Goal: Information Seeking & Learning: Learn about a topic

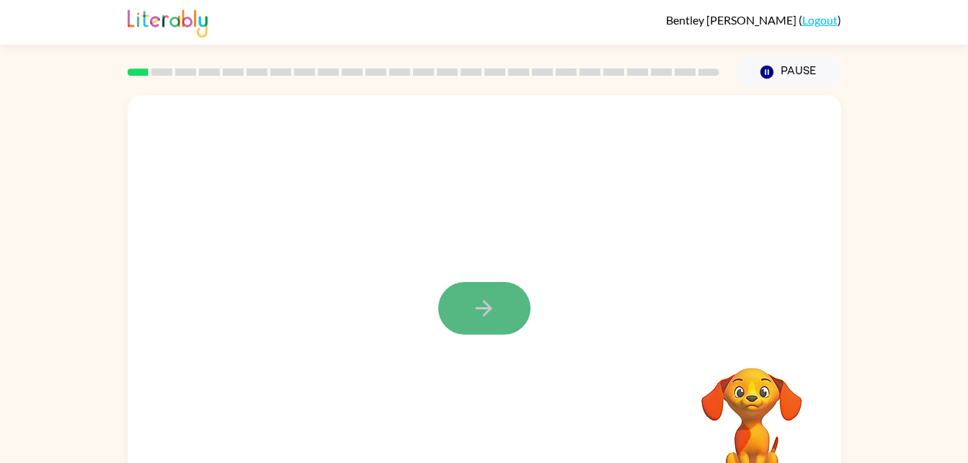
click at [511, 319] on button "button" at bounding box center [484, 308] width 92 height 53
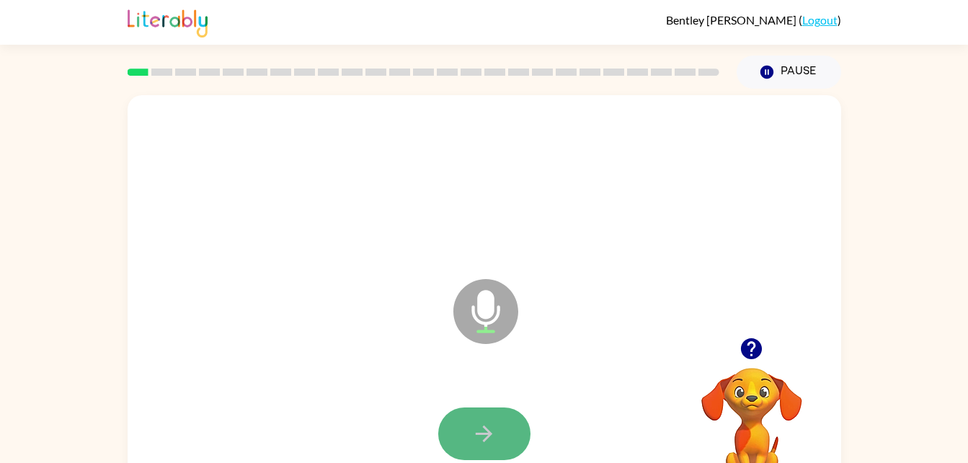
click at [472, 427] on icon "button" at bounding box center [484, 433] width 25 height 25
click at [485, 431] on icon "button" at bounding box center [484, 433] width 25 height 25
click at [459, 415] on button "button" at bounding box center [484, 433] width 92 height 53
click at [456, 436] on button "button" at bounding box center [484, 433] width 92 height 53
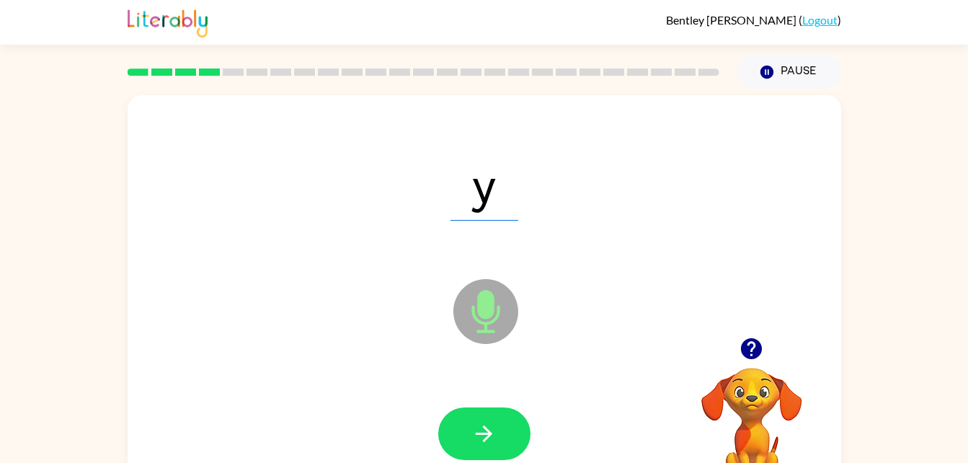
click at [491, 430] on icon "button" at bounding box center [484, 433] width 25 height 25
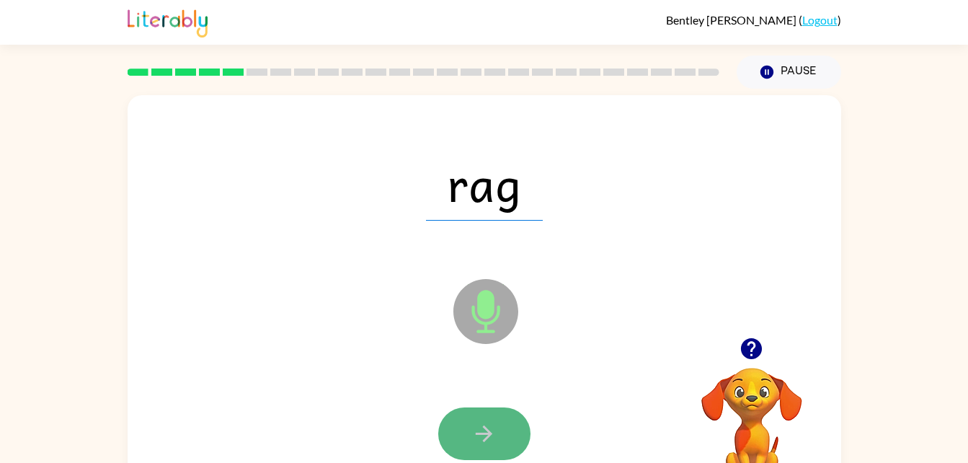
click at [456, 442] on button "button" at bounding box center [484, 433] width 92 height 53
click at [480, 438] on icon "button" at bounding box center [484, 433] width 25 height 25
click at [482, 426] on icon "button" at bounding box center [484, 433] width 25 height 25
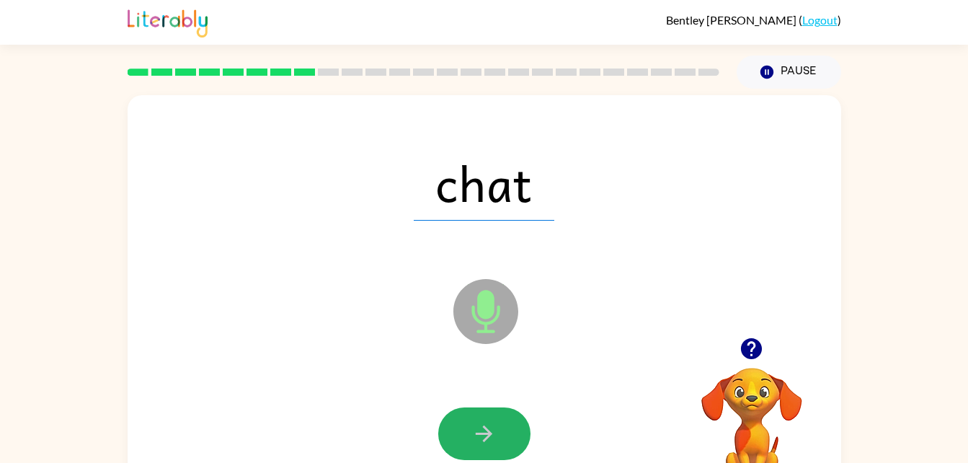
click at [480, 433] on icon "button" at bounding box center [484, 433] width 17 height 17
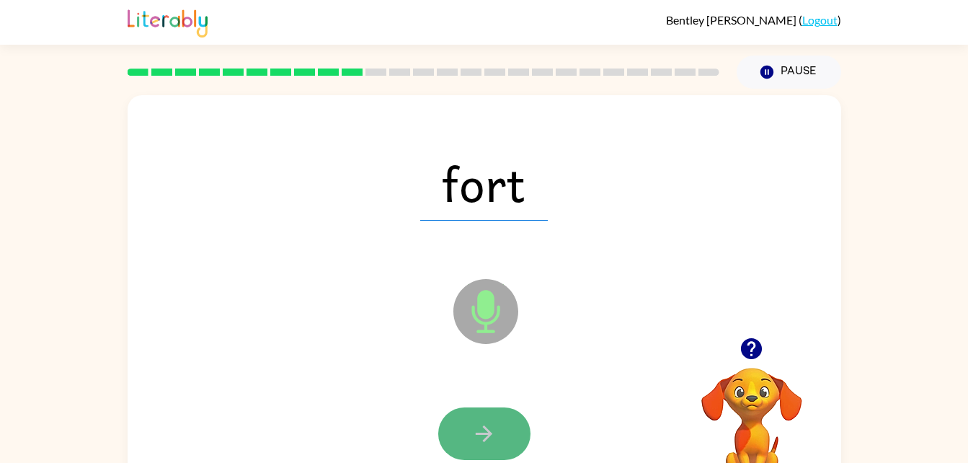
click at [474, 421] on icon "button" at bounding box center [484, 433] width 25 height 25
click at [472, 421] on icon "button" at bounding box center [484, 433] width 25 height 25
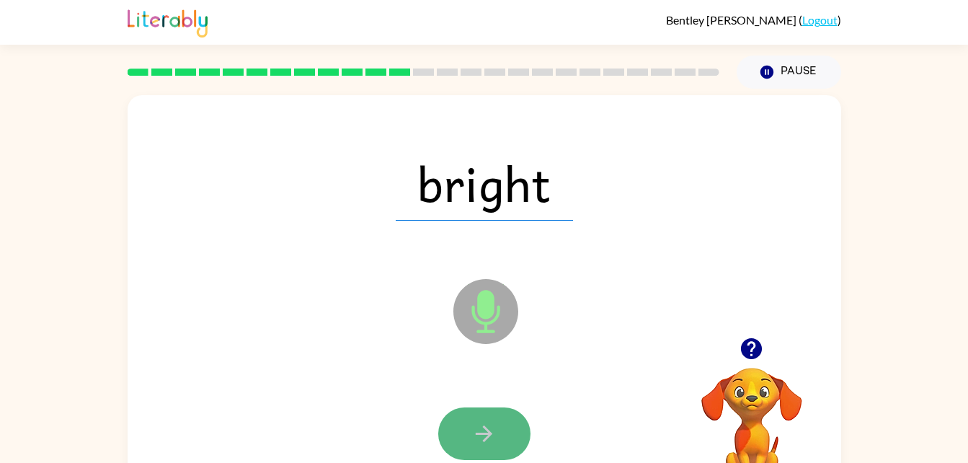
click at [469, 428] on button "button" at bounding box center [484, 433] width 92 height 53
click at [471, 435] on button "button" at bounding box center [484, 433] width 92 height 53
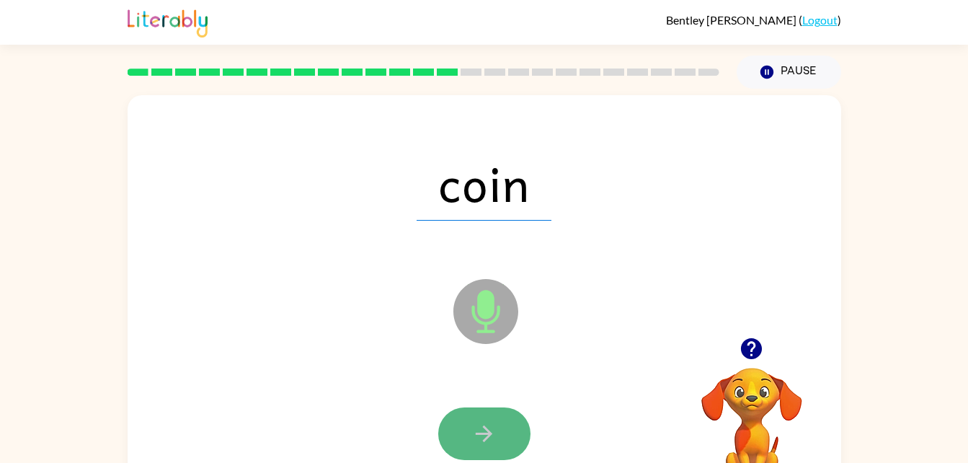
click at [480, 446] on icon "button" at bounding box center [484, 433] width 25 height 25
click at [477, 427] on icon "button" at bounding box center [484, 433] width 25 height 25
click at [503, 441] on button "button" at bounding box center [484, 433] width 92 height 53
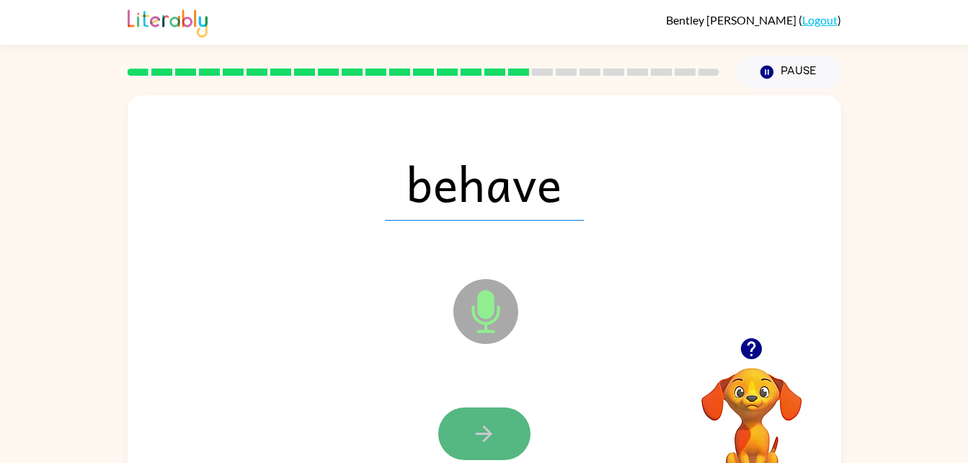
click at [486, 434] on icon "button" at bounding box center [484, 433] width 17 height 17
click at [490, 436] on icon "button" at bounding box center [484, 433] width 17 height 17
click at [490, 424] on icon "button" at bounding box center [484, 433] width 25 height 25
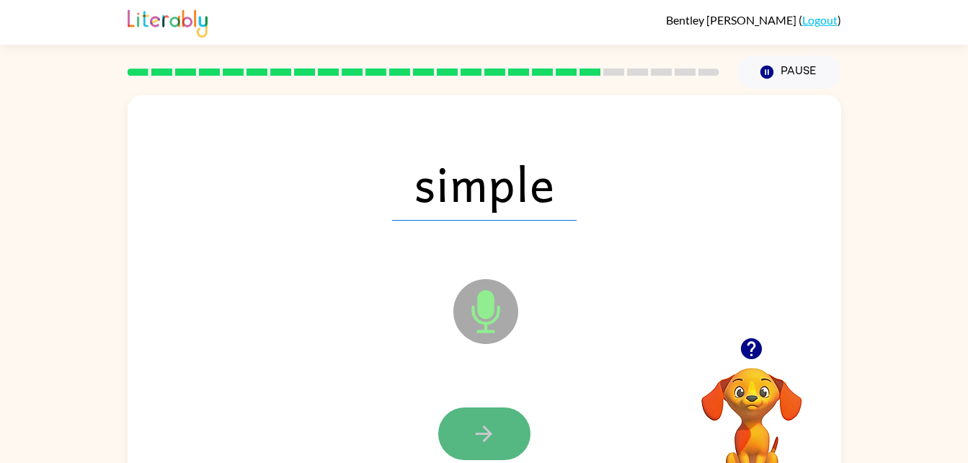
click at [487, 428] on icon "button" at bounding box center [484, 433] width 25 height 25
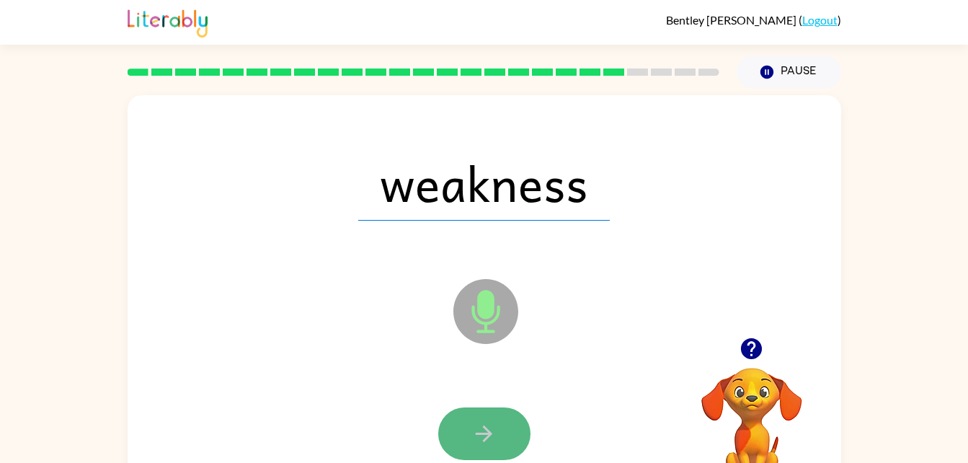
click at [489, 425] on icon "button" at bounding box center [484, 433] width 25 height 25
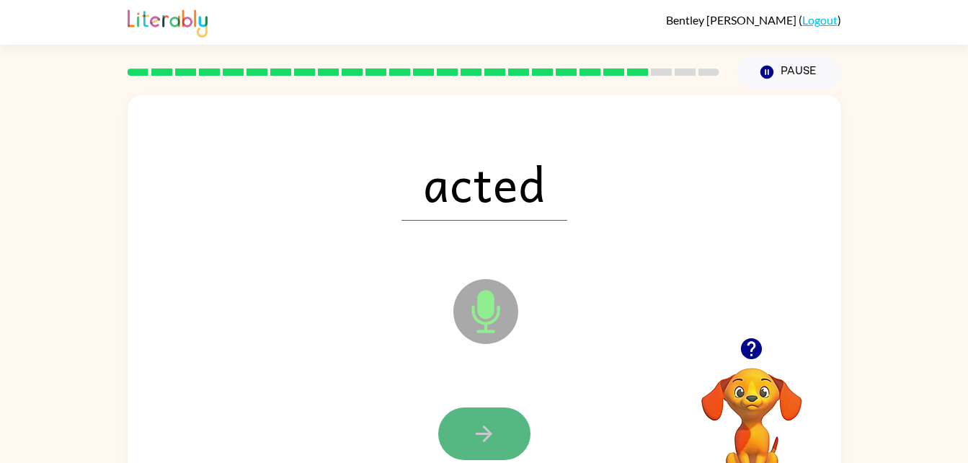
click at [487, 428] on icon "button" at bounding box center [484, 433] width 25 height 25
click at [487, 433] on icon "button" at bounding box center [484, 433] width 17 height 17
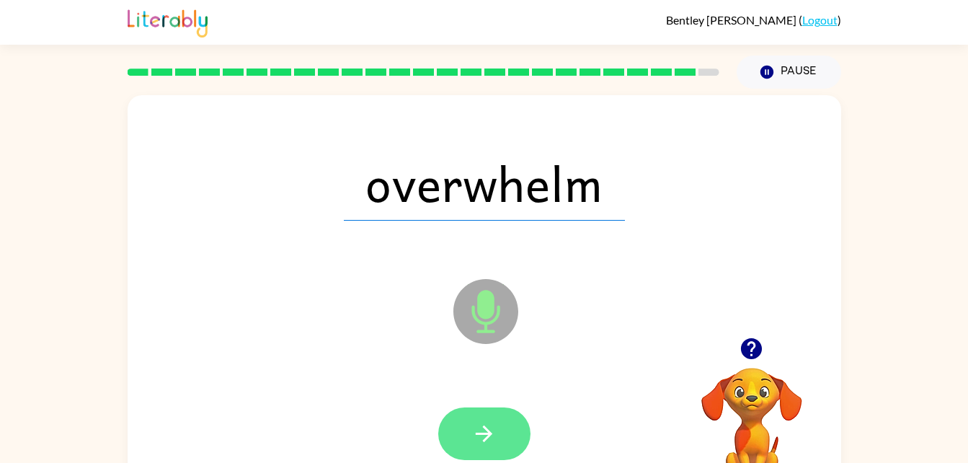
click at [487, 431] on icon "button" at bounding box center [484, 433] width 17 height 17
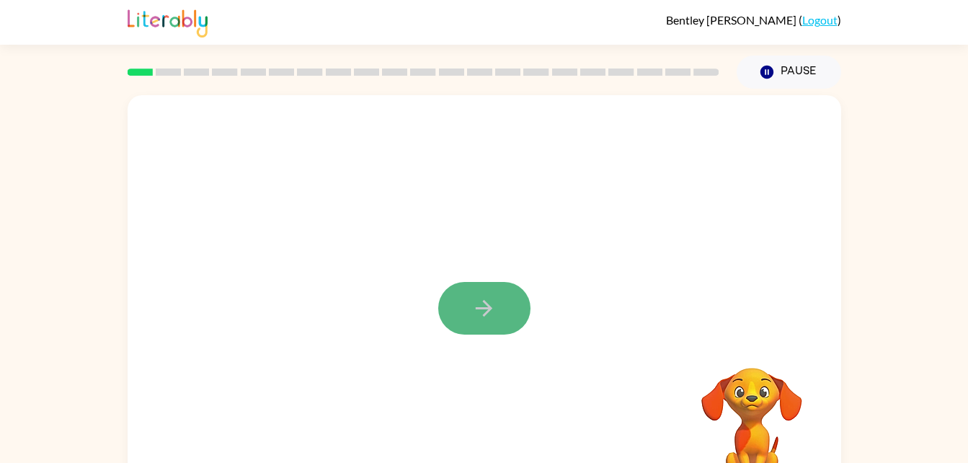
click at [483, 322] on button "button" at bounding box center [484, 308] width 92 height 53
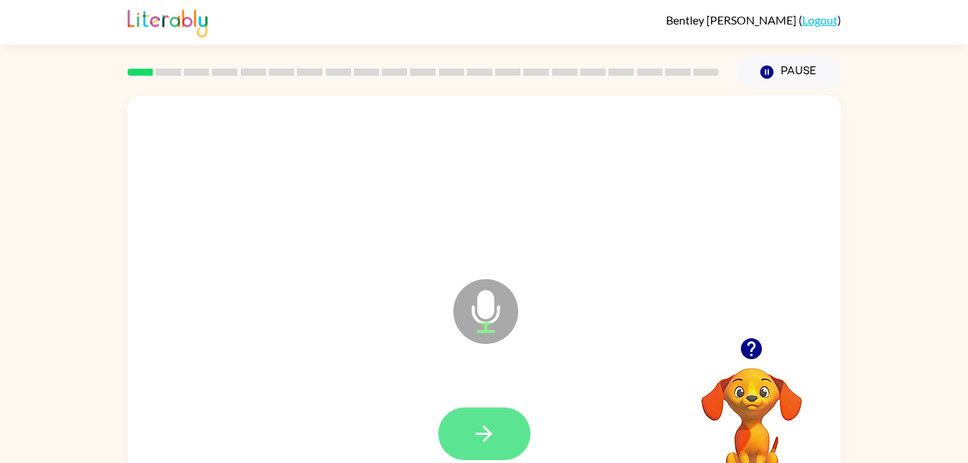
click at [469, 415] on button "button" at bounding box center [484, 433] width 92 height 53
click at [475, 435] on icon "button" at bounding box center [484, 433] width 25 height 25
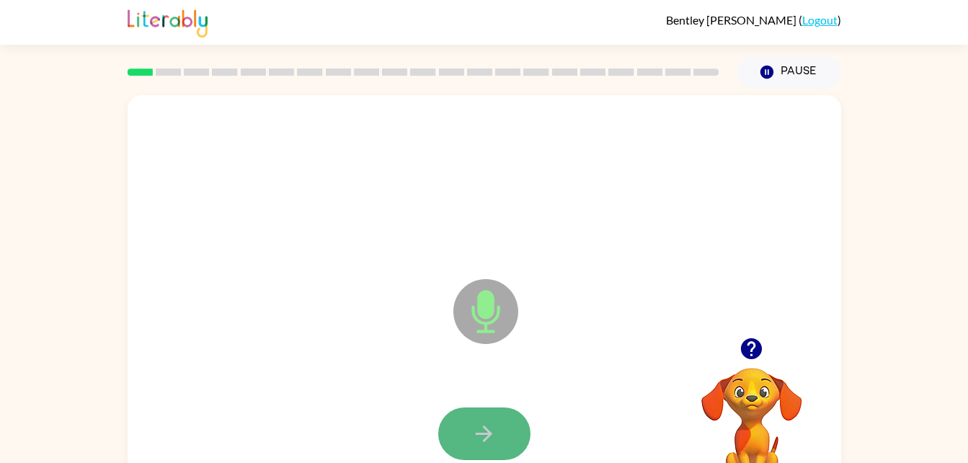
click at [482, 420] on button "button" at bounding box center [484, 433] width 92 height 53
click at [487, 426] on icon "button" at bounding box center [484, 433] width 25 height 25
click at [475, 432] on icon "button" at bounding box center [484, 433] width 25 height 25
click at [475, 433] on icon "button" at bounding box center [484, 433] width 25 height 25
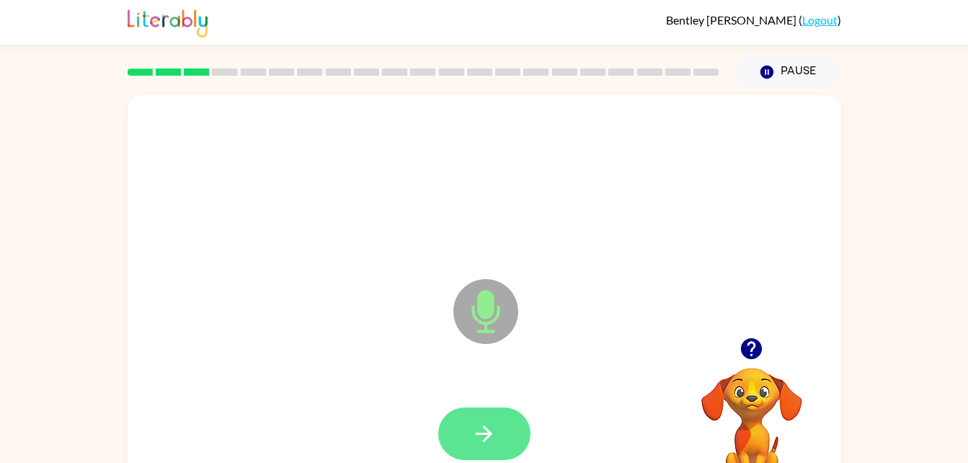
click at [489, 440] on icon "button" at bounding box center [484, 433] width 25 height 25
click at [481, 429] on icon "button" at bounding box center [484, 433] width 25 height 25
click at [480, 429] on icon "button" at bounding box center [484, 433] width 25 height 25
click at [482, 433] on icon "button" at bounding box center [484, 433] width 17 height 17
click at [464, 436] on button "button" at bounding box center [484, 433] width 92 height 53
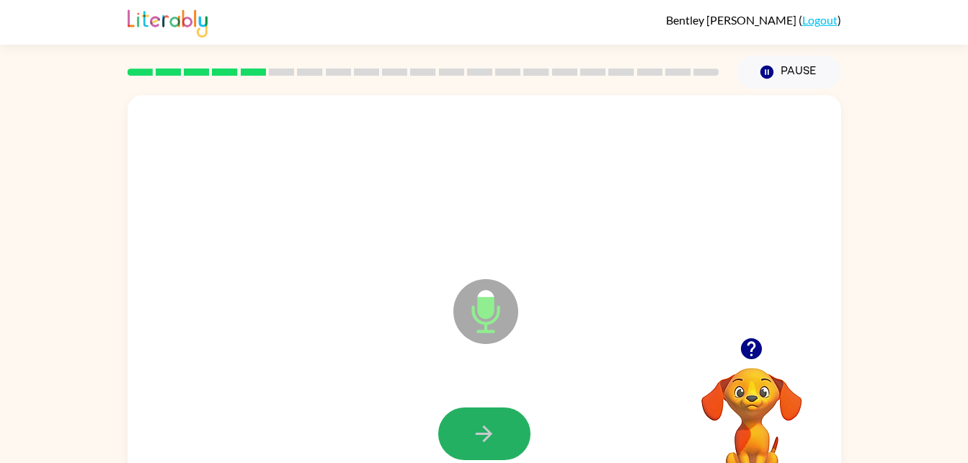
click at [464, 436] on button "button" at bounding box center [484, 433] width 92 height 53
click at [478, 436] on icon "button" at bounding box center [484, 433] width 25 height 25
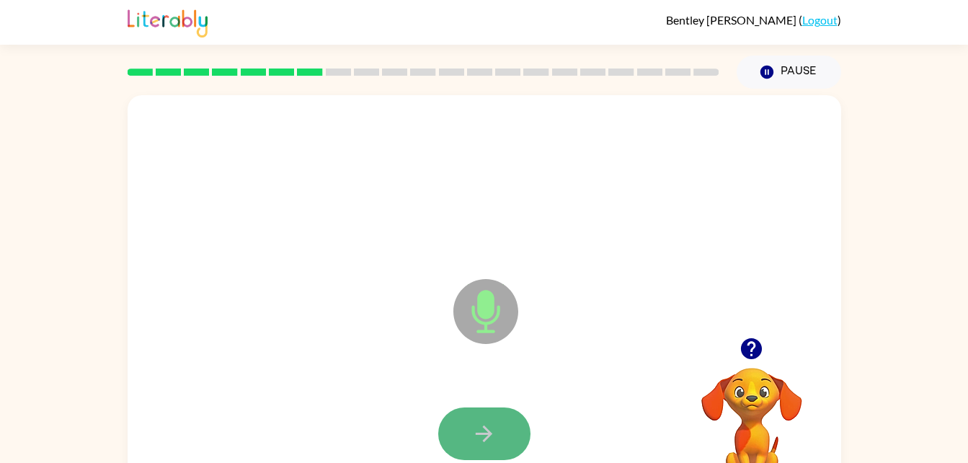
click at [486, 431] on icon "button" at bounding box center [484, 433] width 25 height 25
click at [484, 434] on icon "button" at bounding box center [484, 433] width 17 height 17
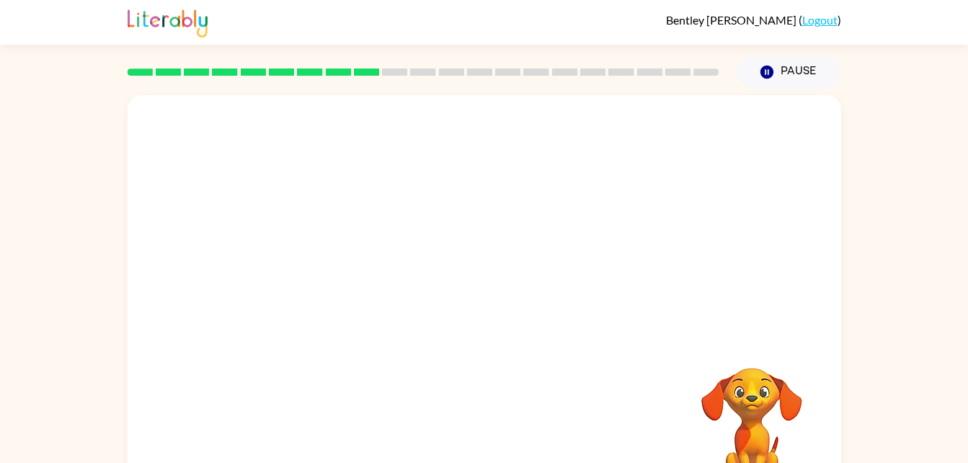
click at [487, 425] on div "Your browser must support playing .mp4 files to use Literably. Please try using…" at bounding box center [485, 301] width 714 height 412
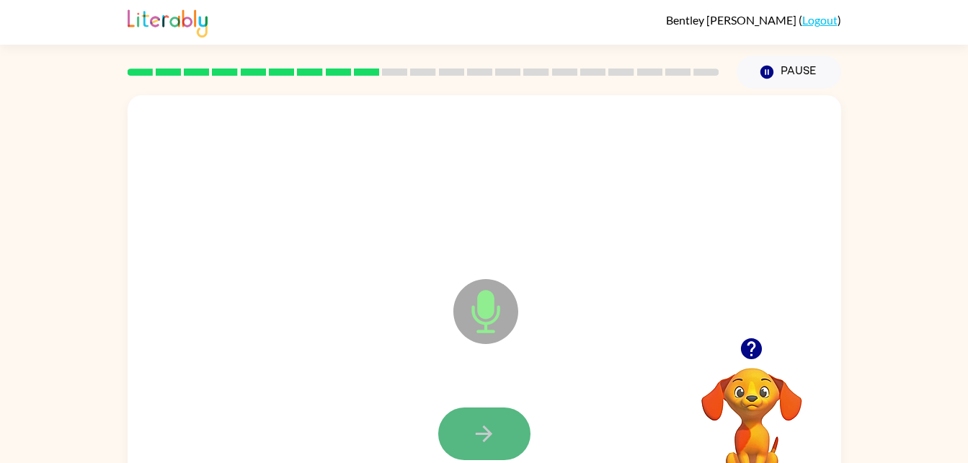
click at [493, 432] on icon "button" at bounding box center [484, 433] width 25 height 25
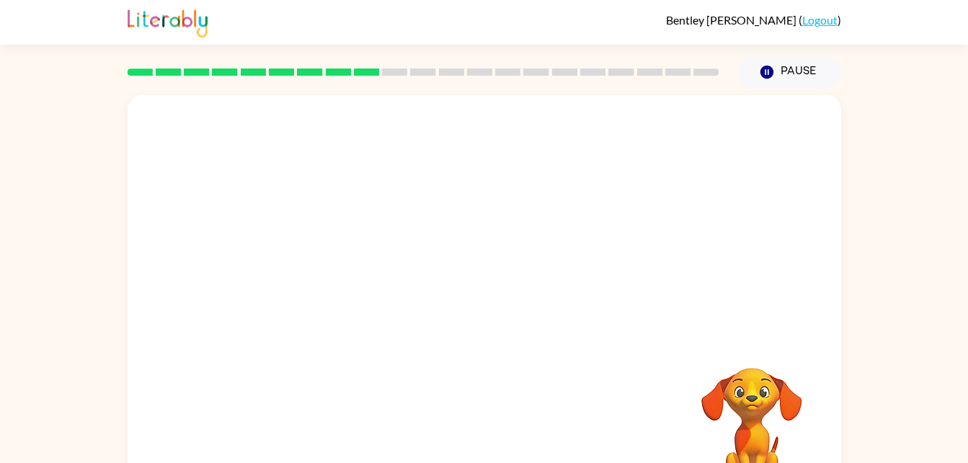
click at [500, 421] on div "Your browser must support playing .mp4 files to use Literably. Please try using…" at bounding box center [485, 301] width 714 height 412
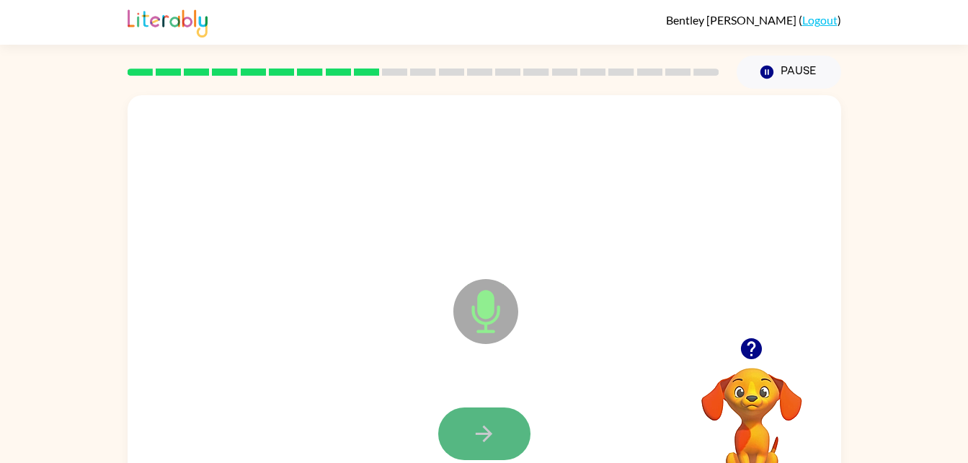
click at [468, 431] on button "button" at bounding box center [484, 433] width 92 height 53
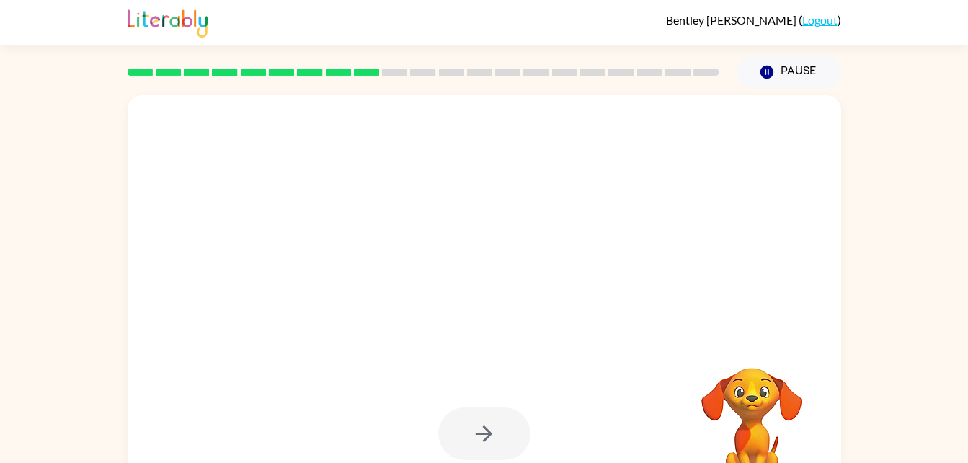
click at [468, 431] on div at bounding box center [484, 433] width 92 height 53
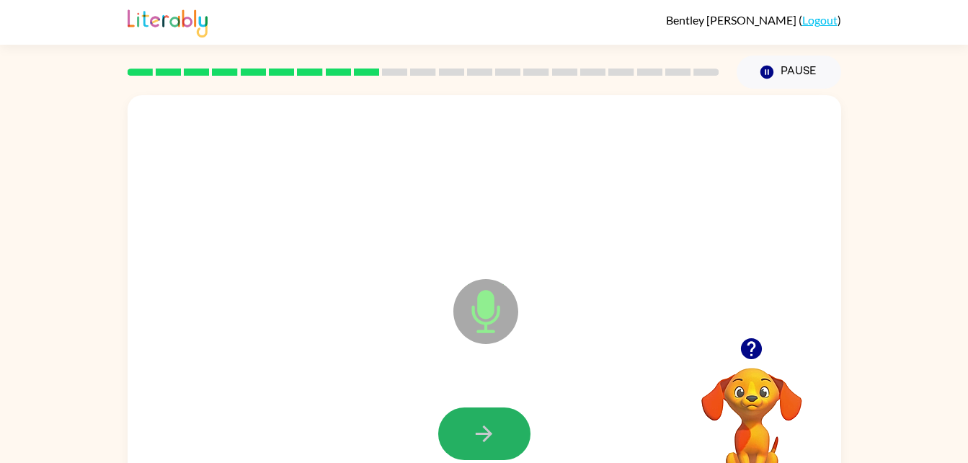
click at [468, 431] on button "button" at bounding box center [484, 433] width 92 height 53
click at [471, 432] on button "button" at bounding box center [484, 433] width 92 height 53
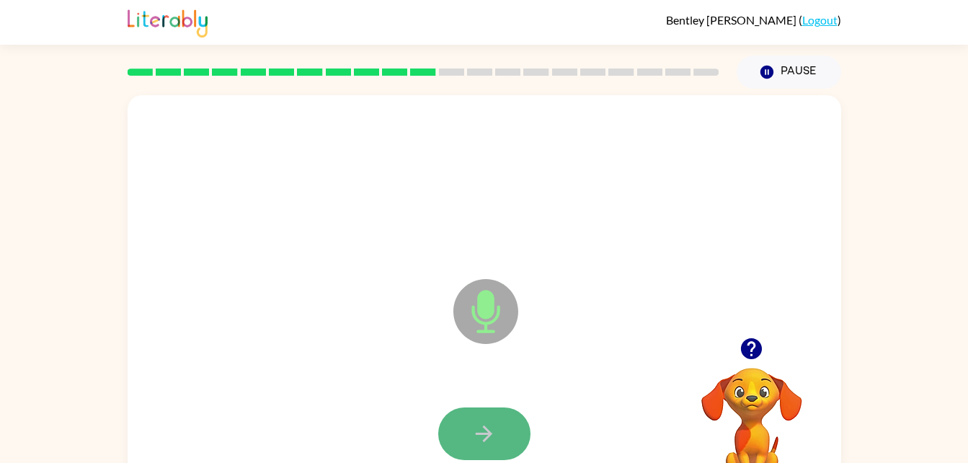
click at [456, 426] on button "button" at bounding box center [484, 433] width 92 height 53
click at [480, 431] on icon "button" at bounding box center [484, 433] width 25 height 25
click at [490, 433] on icon "button" at bounding box center [484, 433] width 17 height 17
click at [483, 431] on icon "button" at bounding box center [484, 433] width 25 height 25
click at [490, 415] on button "button" at bounding box center [484, 433] width 92 height 53
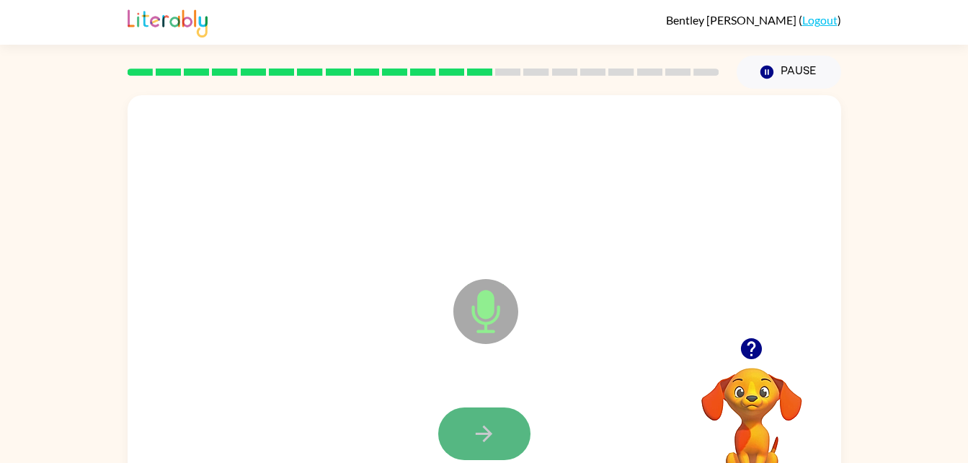
click at [498, 412] on button "button" at bounding box center [484, 433] width 92 height 53
click at [498, 428] on button "button" at bounding box center [484, 433] width 92 height 53
click at [503, 431] on button "button" at bounding box center [484, 433] width 92 height 53
click at [479, 441] on icon "button" at bounding box center [484, 433] width 25 height 25
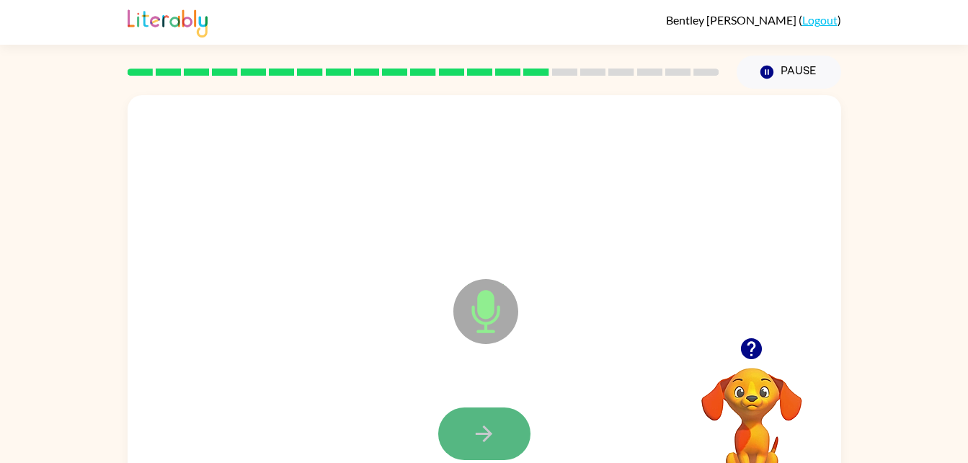
click at [485, 431] on icon "button" at bounding box center [484, 433] width 25 height 25
click at [490, 428] on icon "button" at bounding box center [484, 433] width 25 height 25
click at [490, 446] on button "button" at bounding box center [484, 433] width 92 height 53
click at [495, 425] on icon "button" at bounding box center [484, 433] width 25 height 25
drag, startPoint x: 495, startPoint y: 425, endPoint x: 456, endPoint y: 433, distance: 40.4
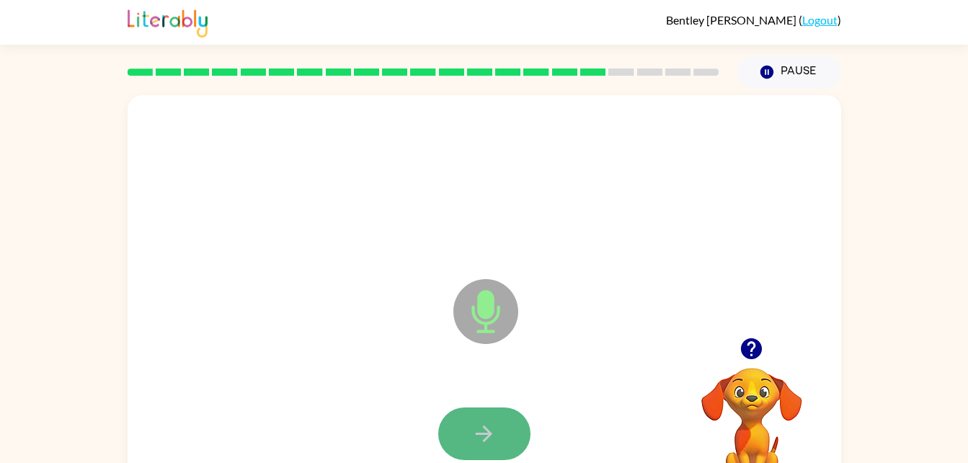
click at [456, 433] on button "button" at bounding box center [484, 433] width 92 height 53
click at [492, 431] on icon "button" at bounding box center [484, 433] width 25 height 25
click at [486, 433] on icon "button" at bounding box center [484, 433] width 17 height 17
click at [463, 429] on button "button" at bounding box center [484, 433] width 92 height 53
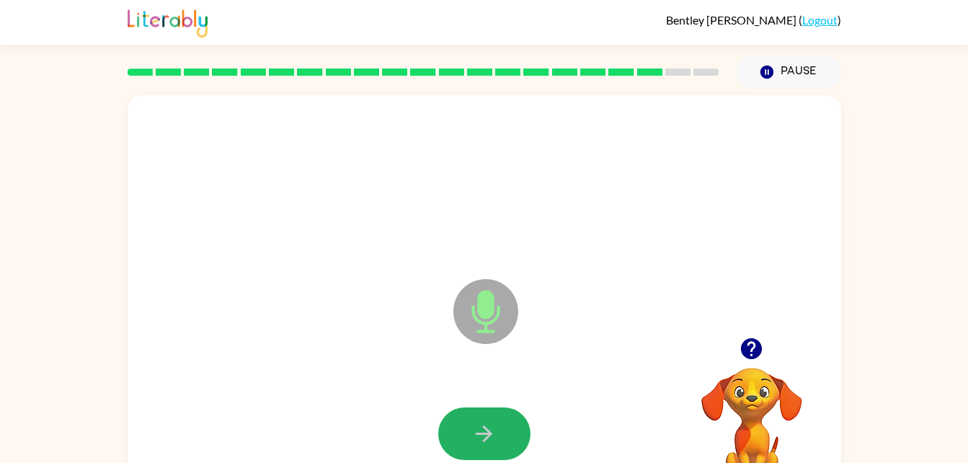
click at [482, 436] on icon "button" at bounding box center [484, 433] width 25 height 25
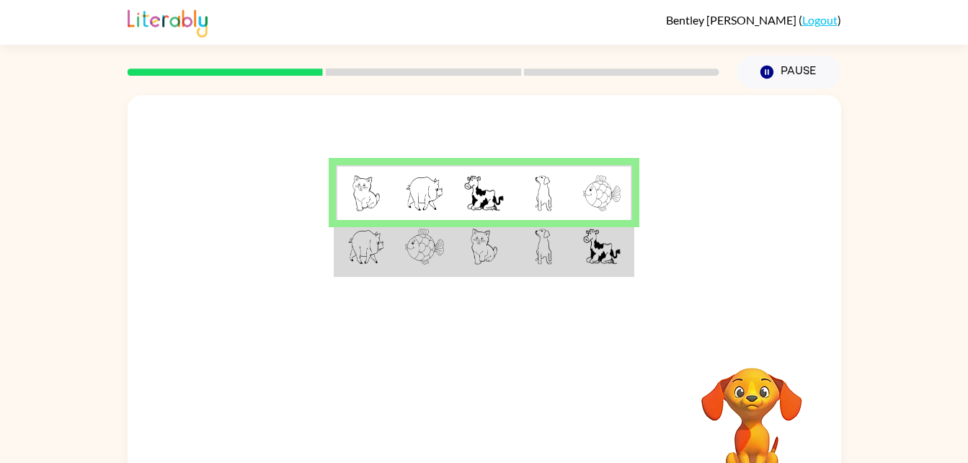
click at [417, 260] on img at bounding box center [424, 247] width 39 height 36
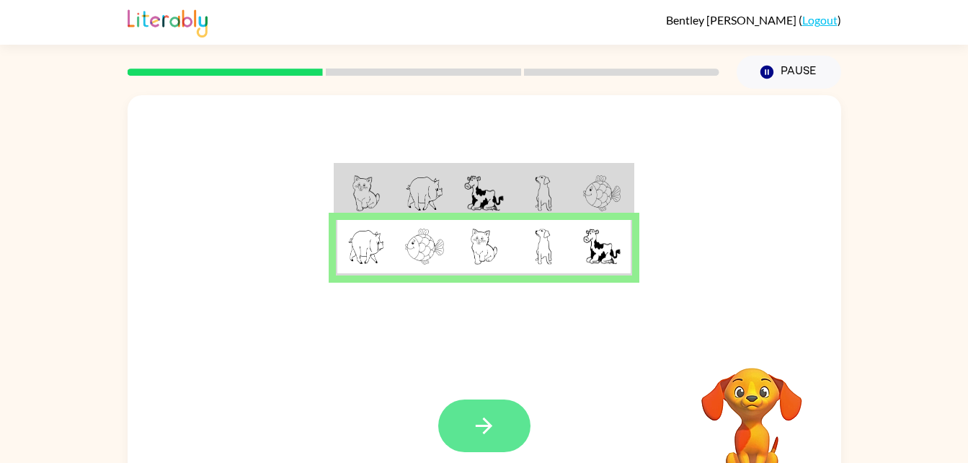
click at [521, 436] on button "button" at bounding box center [484, 426] width 92 height 53
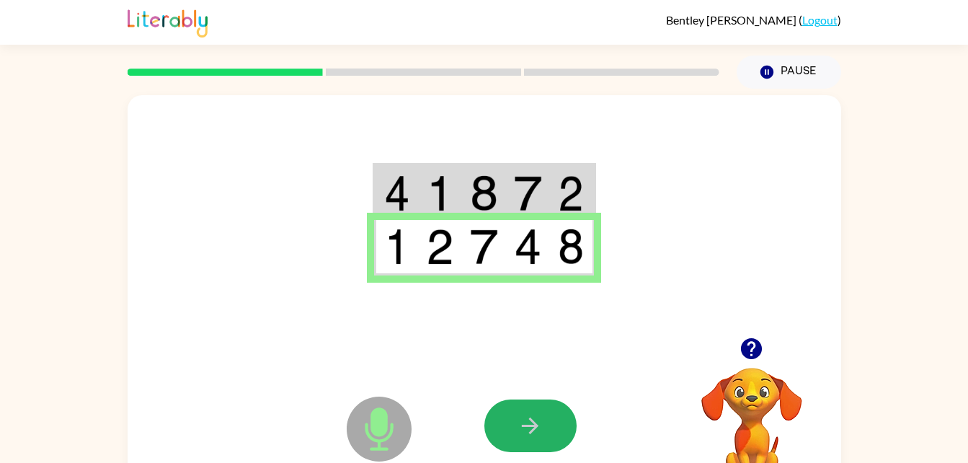
click at [512, 420] on button "button" at bounding box center [531, 426] width 92 height 53
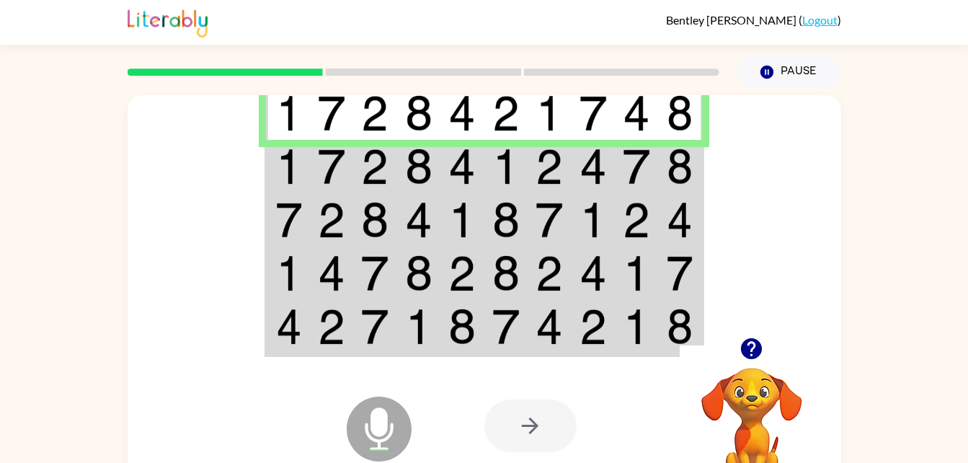
click at [289, 177] on img at bounding box center [289, 167] width 26 height 36
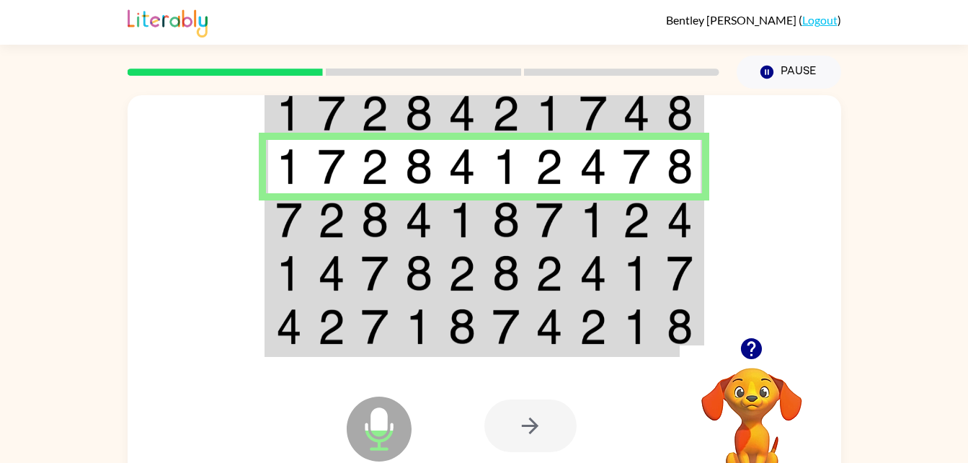
click at [286, 243] on td at bounding box center [288, 219] width 44 height 53
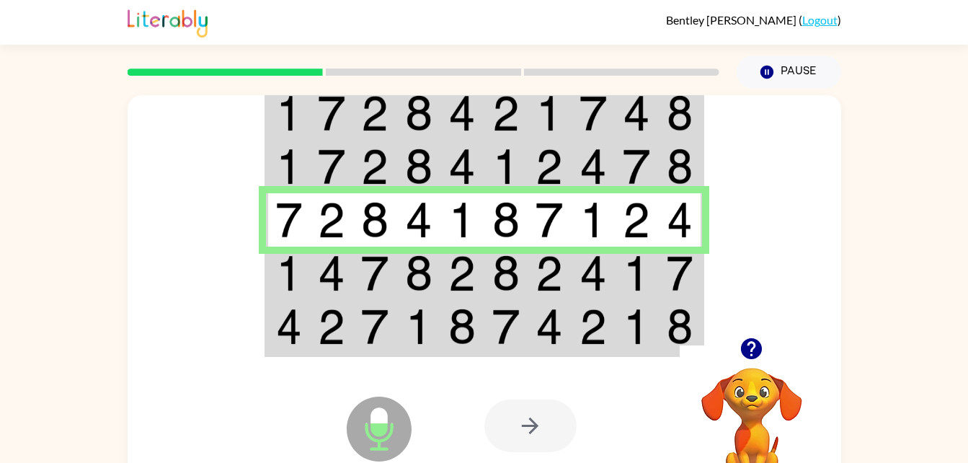
click at [299, 275] on img at bounding box center [289, 273] width 26 height 36
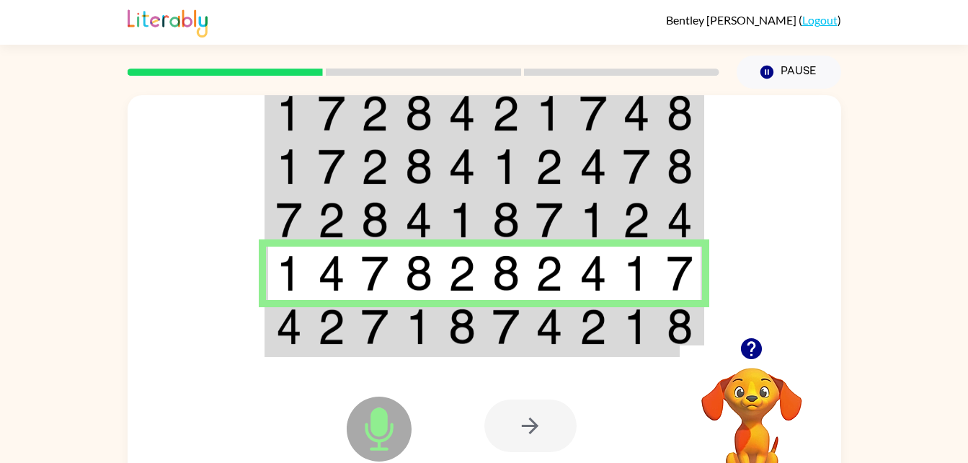
click at [276, 327] on img at bounding box center [289, 327] width 26 height 36
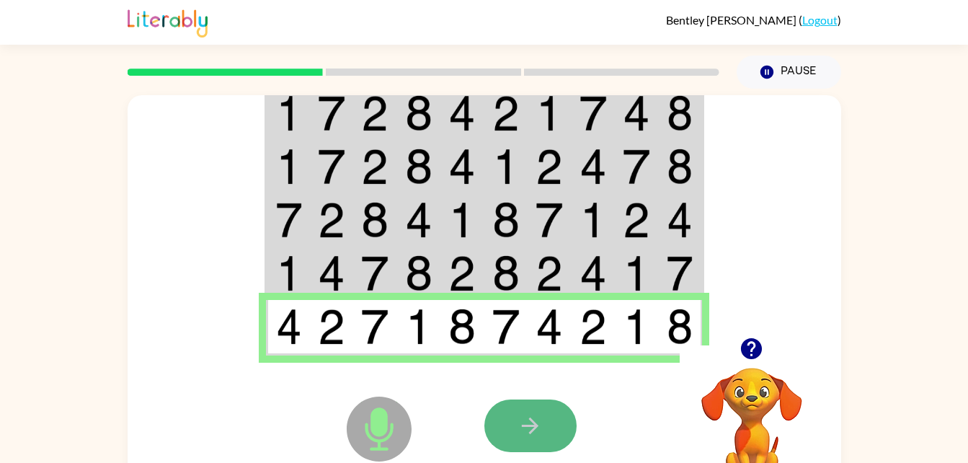
click at [503, 420] on button "button" at bounding box center [531, 426] width 92 height 53
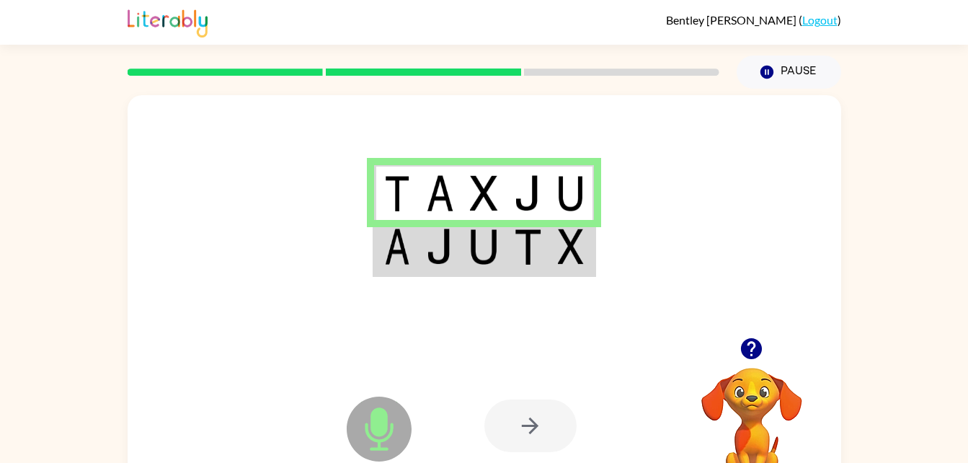
click at [410, 247] on img at bounding box center [397, 247] width 26 height 36
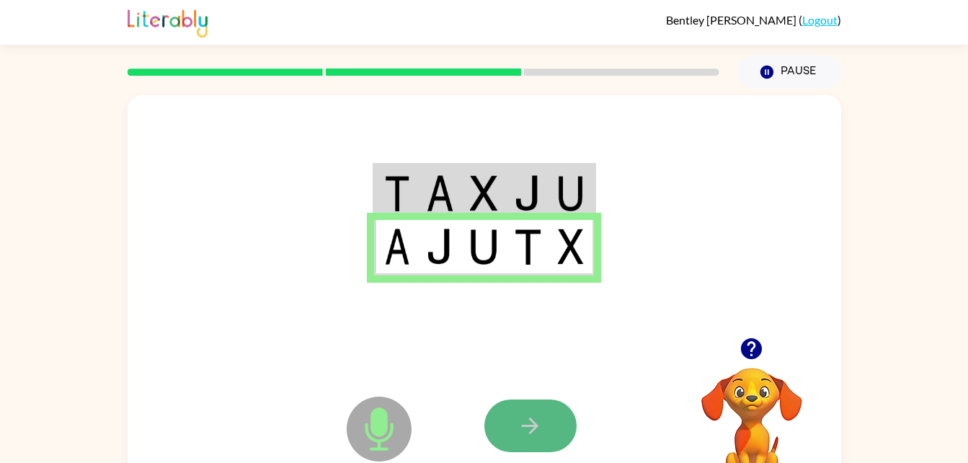
click at [518, 421] on icon "button" at bounding box center [530, 425] width 25 height 25
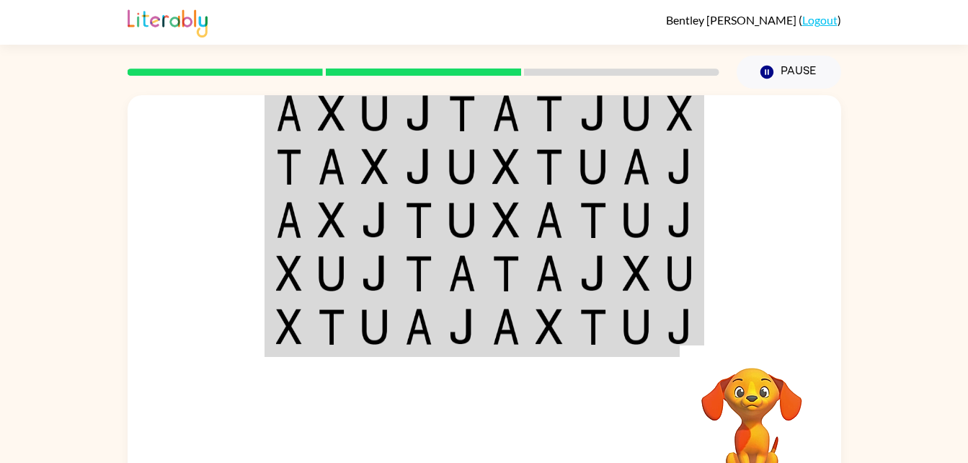
click at [519, 384] on div at bounding box center [591, 426] width 213 height 162
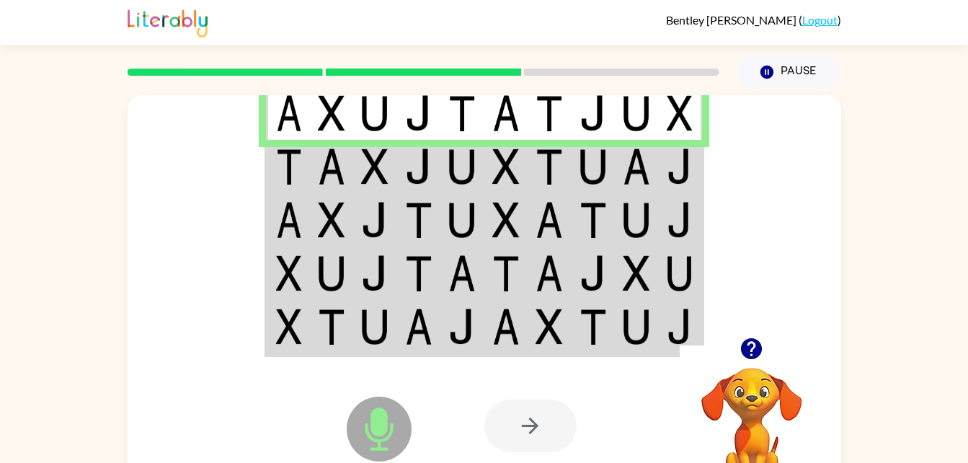
click at [331, 182] on img at bounding box center [331, 167] width 27 height 36
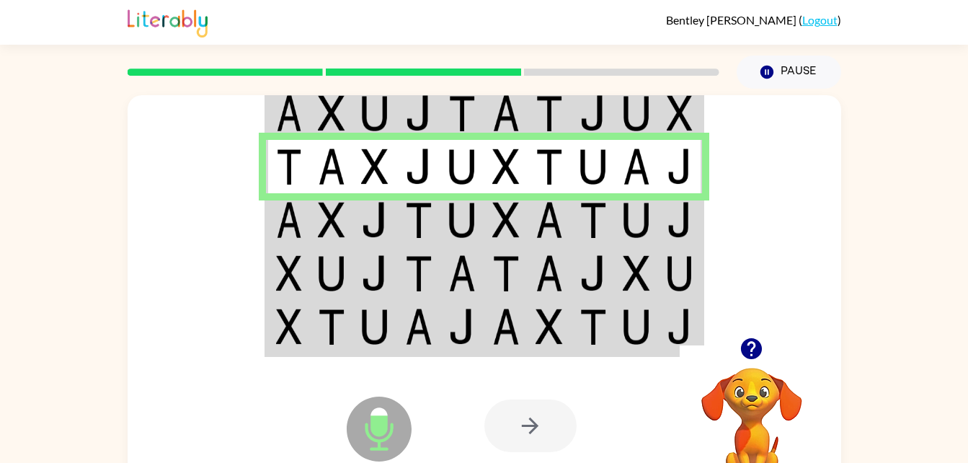
click at [285, 227] on img at bounding box center [289, 220] width 26 height 36
